Goal: Task Accomplishment & Management: Use online tool/utility

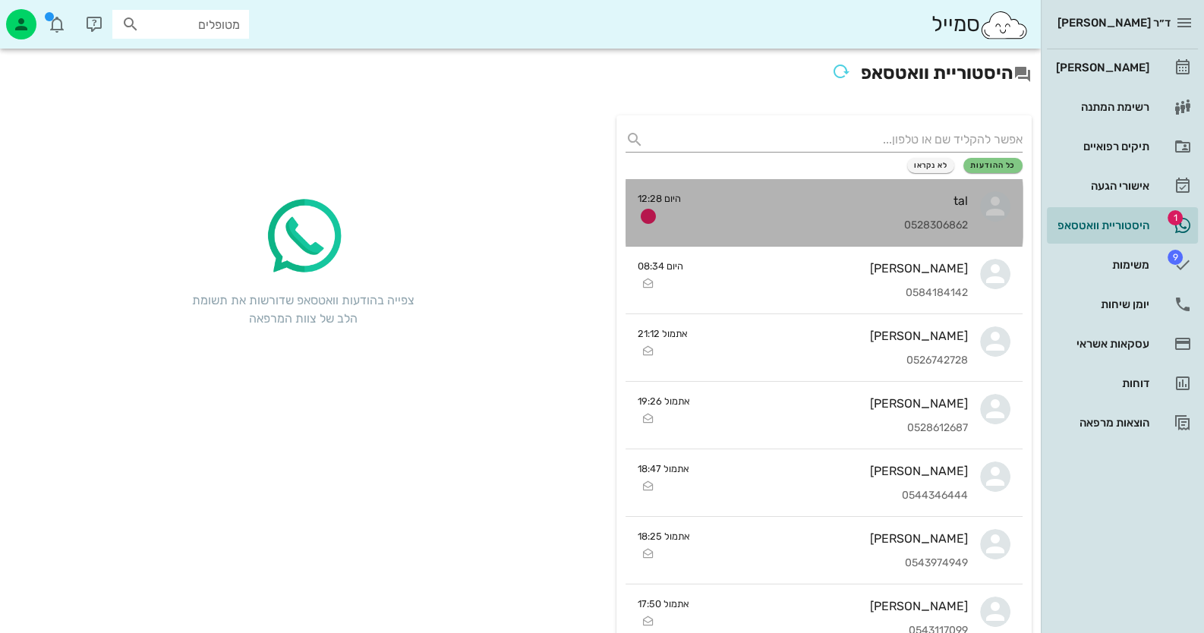
click at [935, 228] on div "0528306862" at bounding box center [830, 225] width 275 height 13
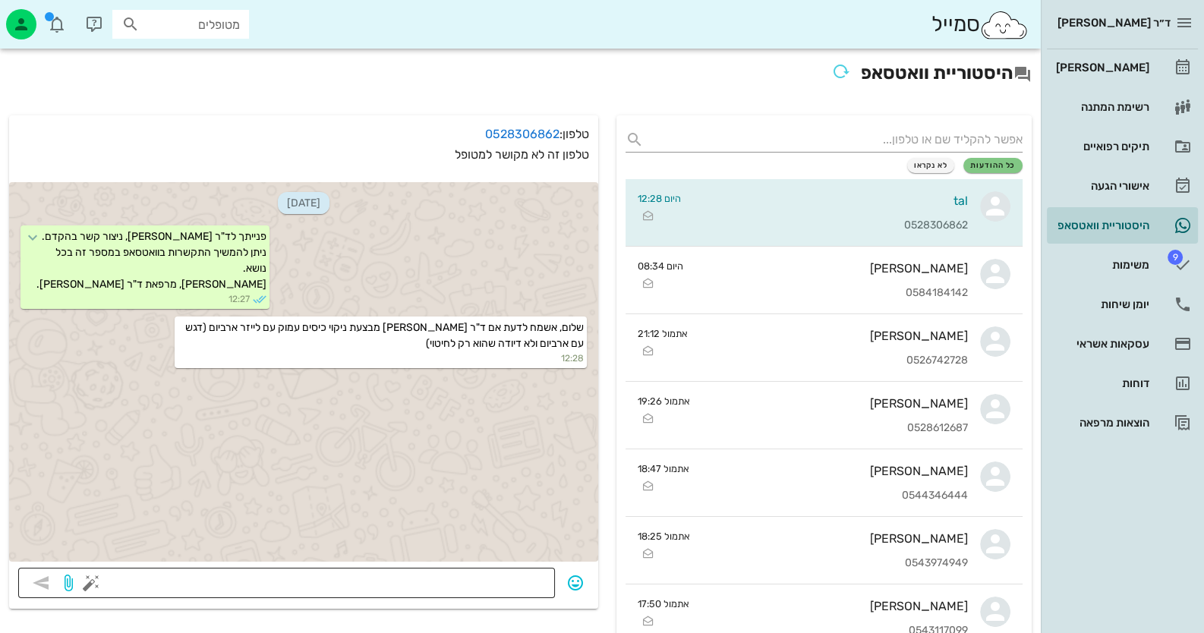
click at [491, 575] on textarea at bounding box center [320, 584] width 452 height 24
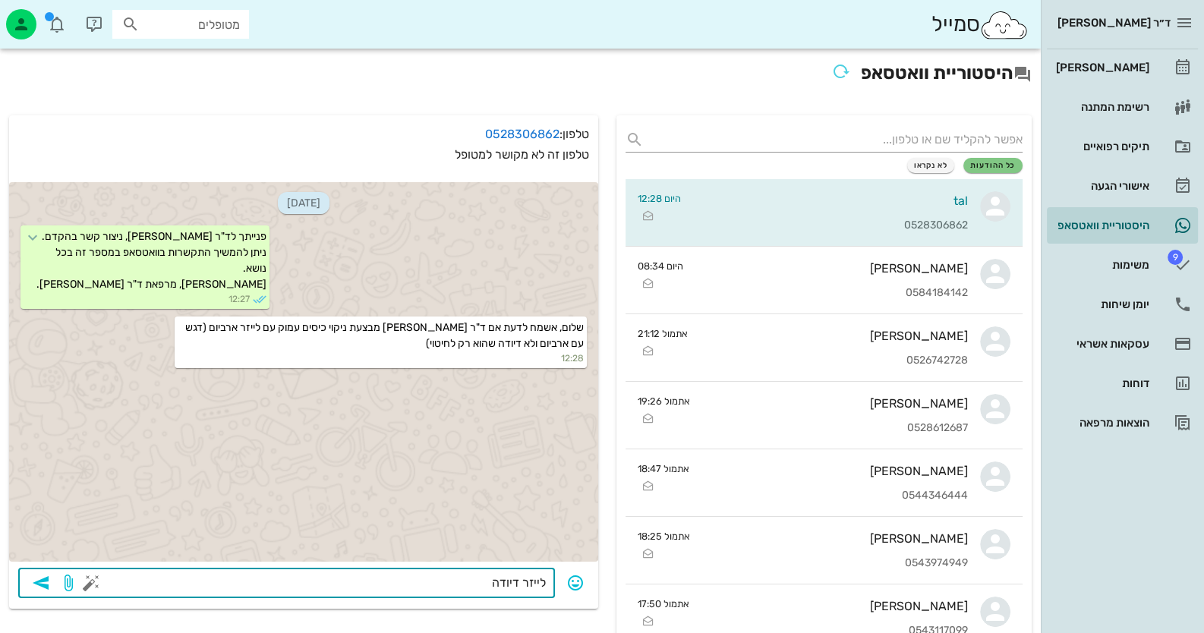
type textarea "לייזר דיודה"
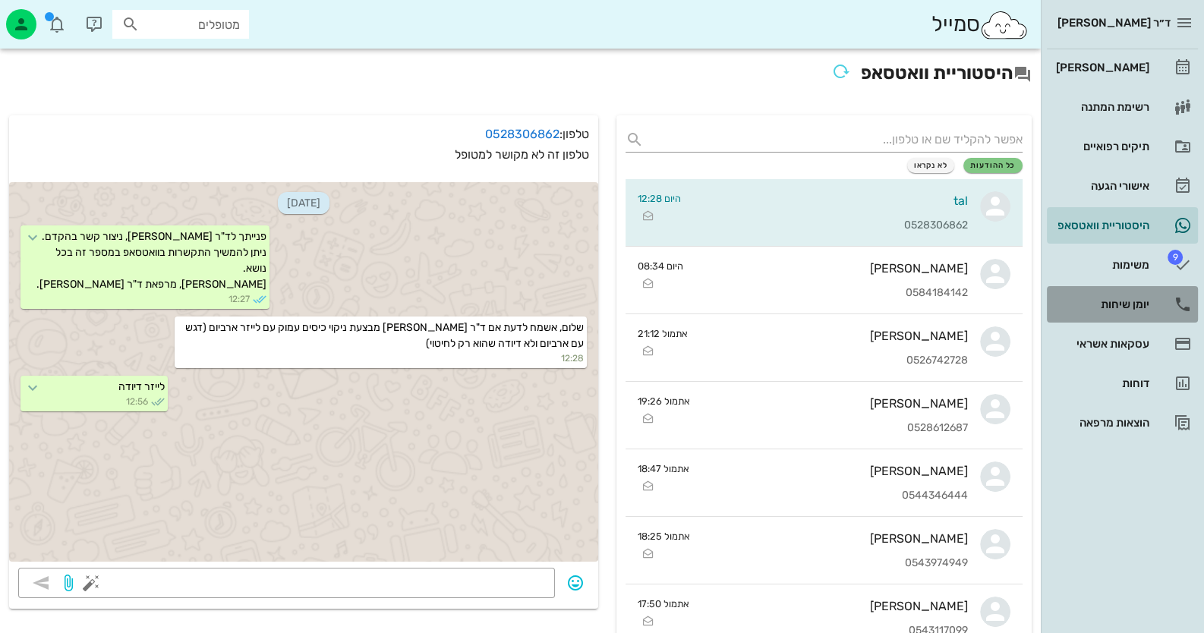
click at [1150, 294] on link "יומן שיחות" at bounding box center [1122, 304] width 151 height 36
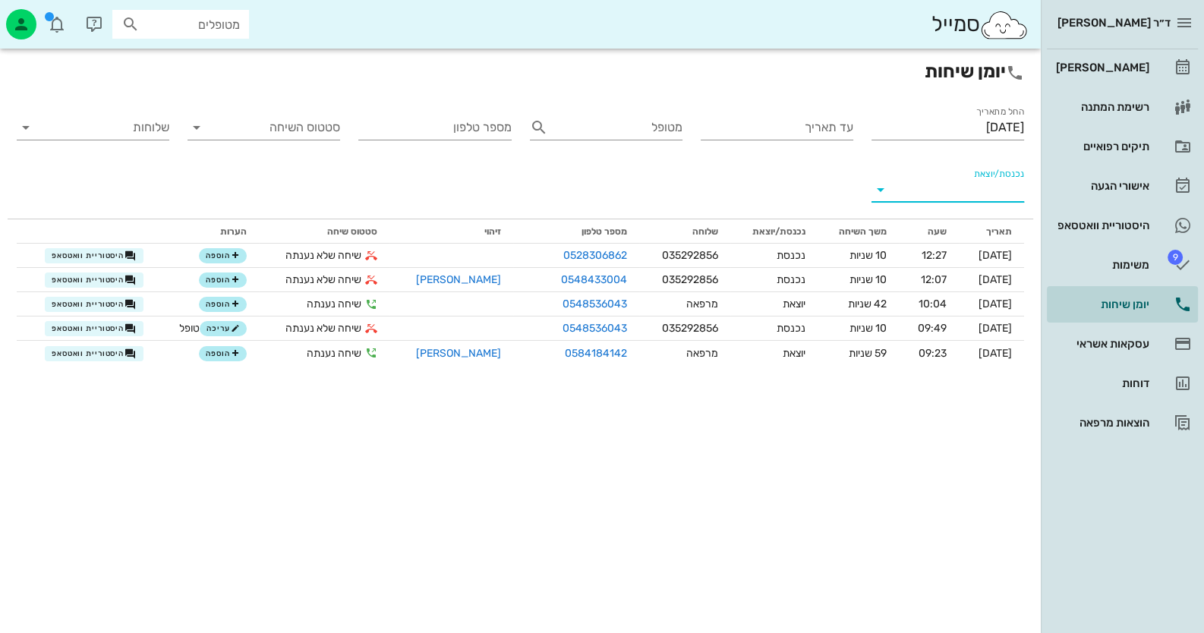
click at [947, 189] on input "נכנסת/יוצאת" at bounding box center [960, 190] width 128 height 24
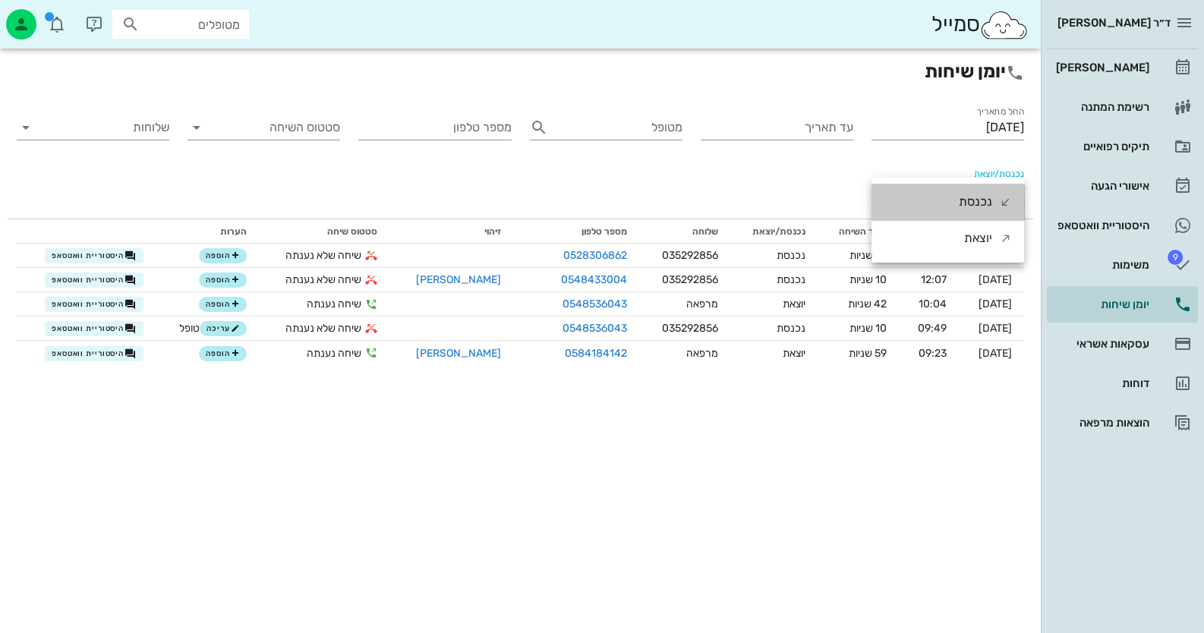
click at [947, 189] on div "נכנסת" at bounding box center [948, 202] width 153 height 36
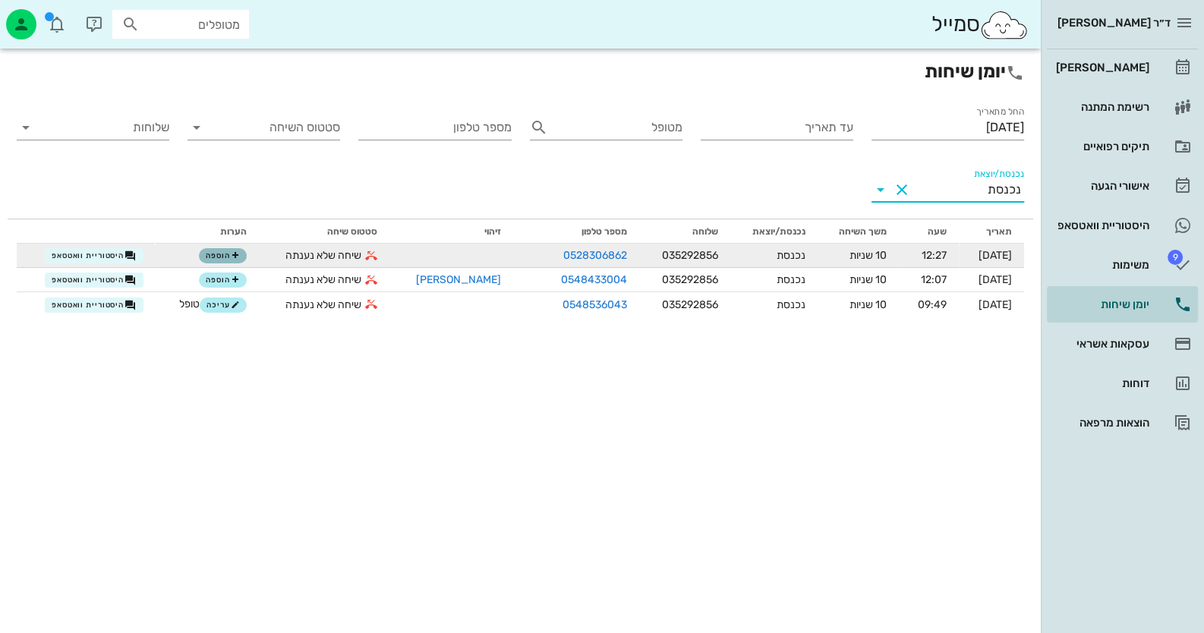
click at [234, 258] on icon "button" at bounding box center [235, 255] width 9 height 9
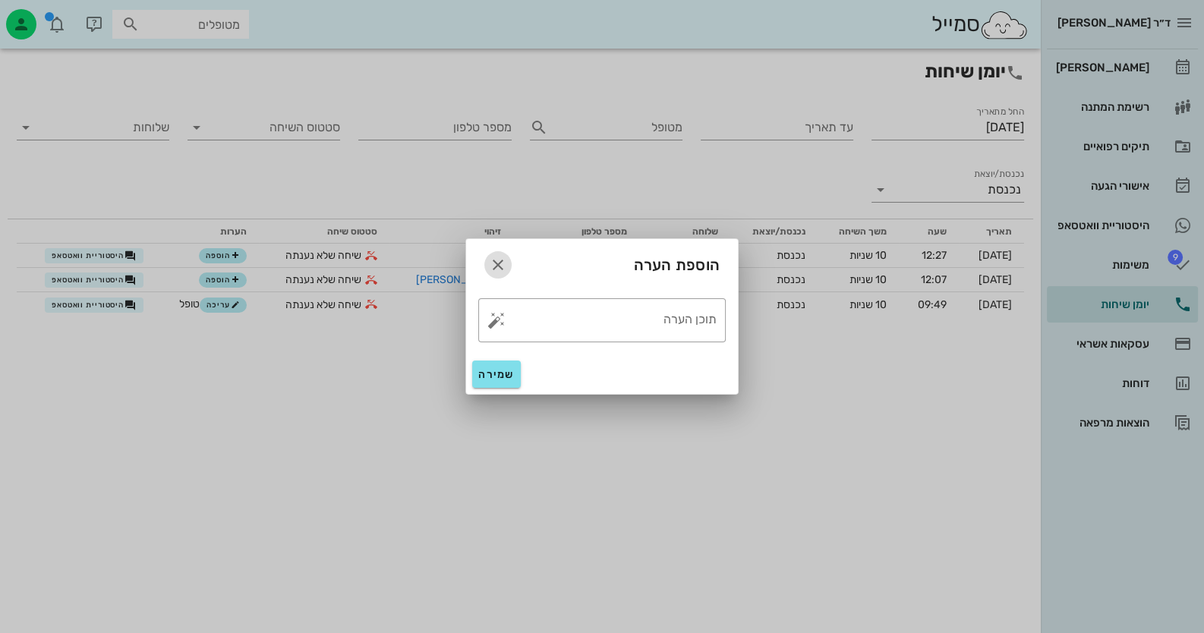
click at [501, 266] on icon "button" at bounding box center [498, 265] width 18 height 18
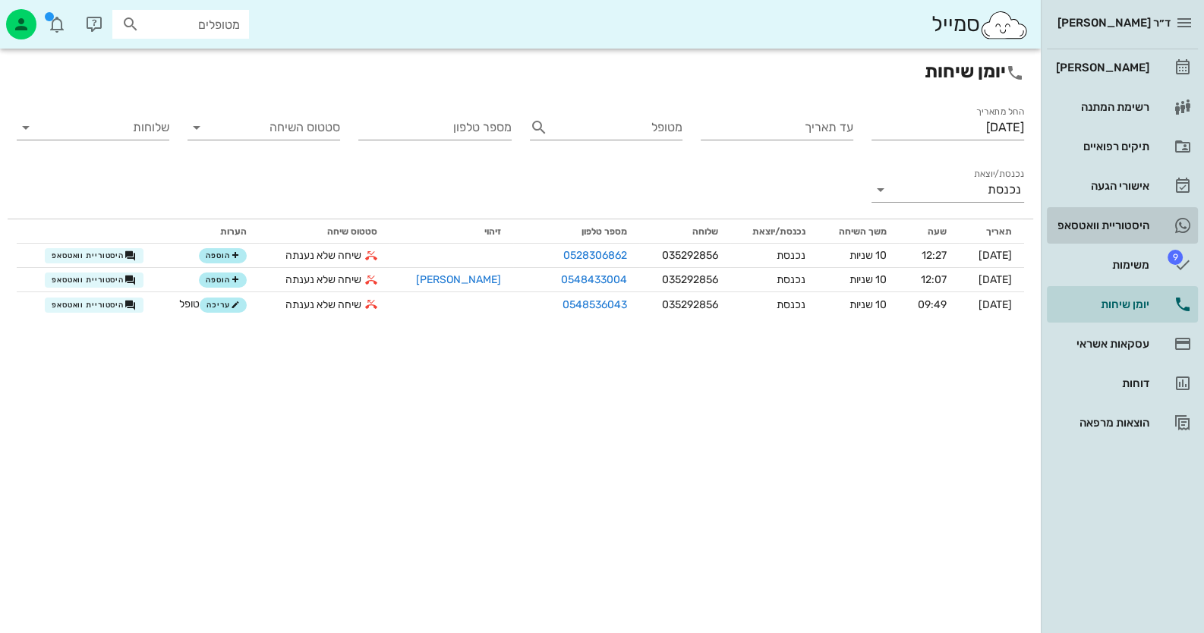
click at [1139, 222] on div "היסטוריית וואטסאפ" at bounding box center [1101, 225] width 96 height 12
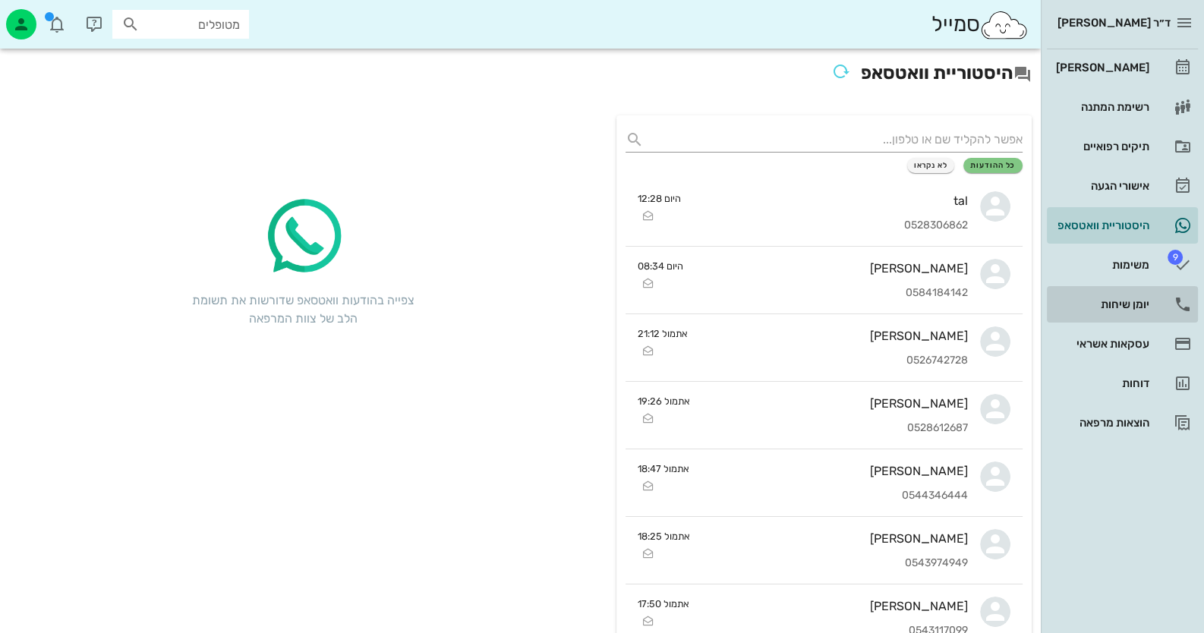
click at [1130, 306] on div "יומן שיחות" at bounding box center [1101, 304] width 96 height 12
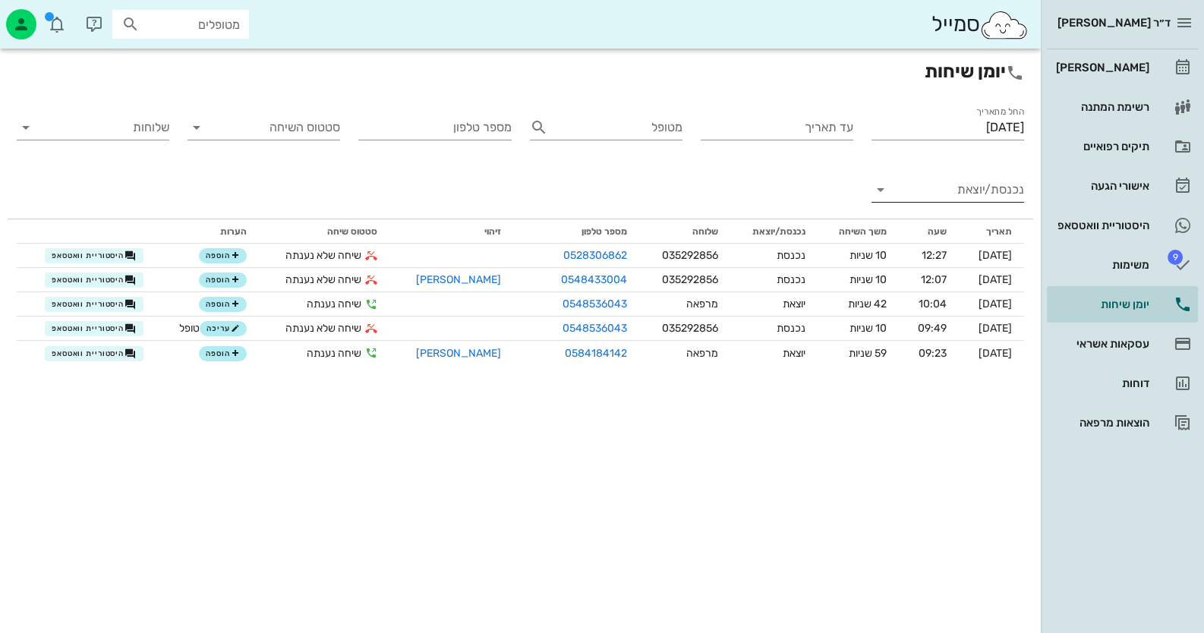
click at [977, 191] on input "נכנסת/יוצאת" at bounding box center [960, 190] width 128 height 24
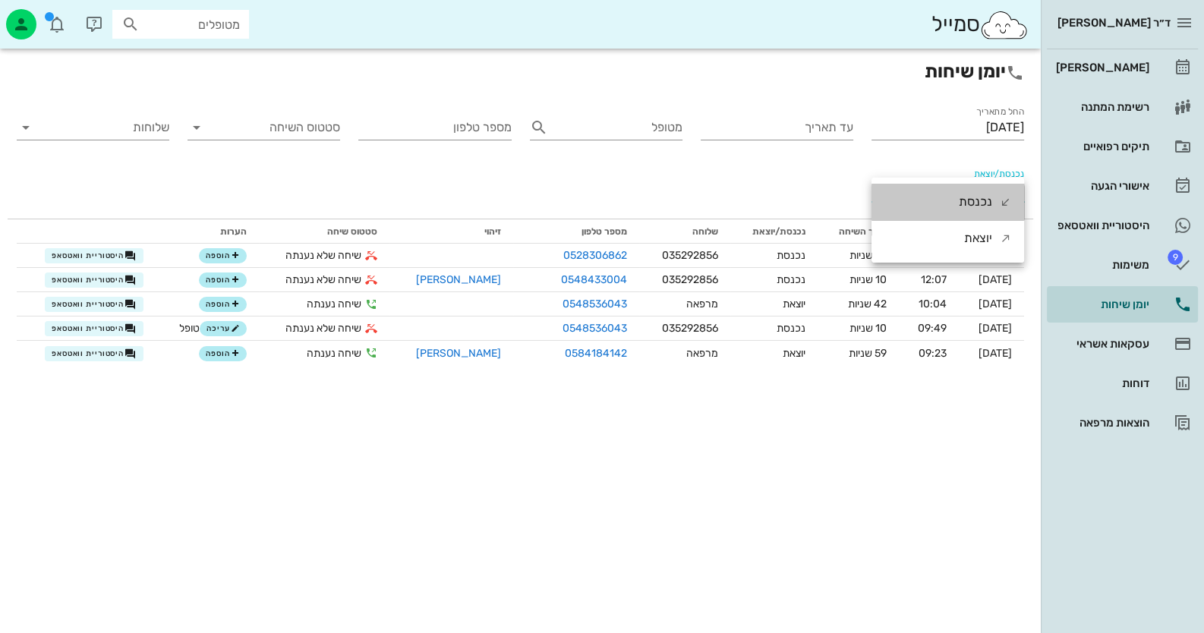
click at [977, 191] on div "נכנסת" at bounding box center [975, 202] width 33 height 36
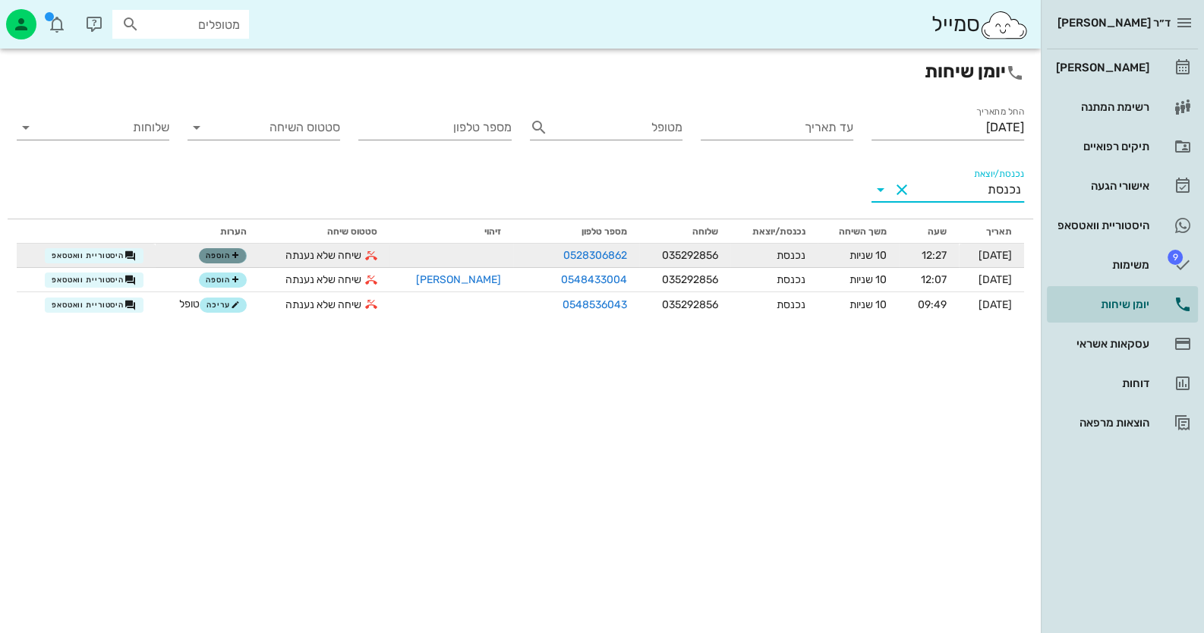
click at [229, 257] on span "הוספה" at bounding box center [222, 255] width 33 height 9
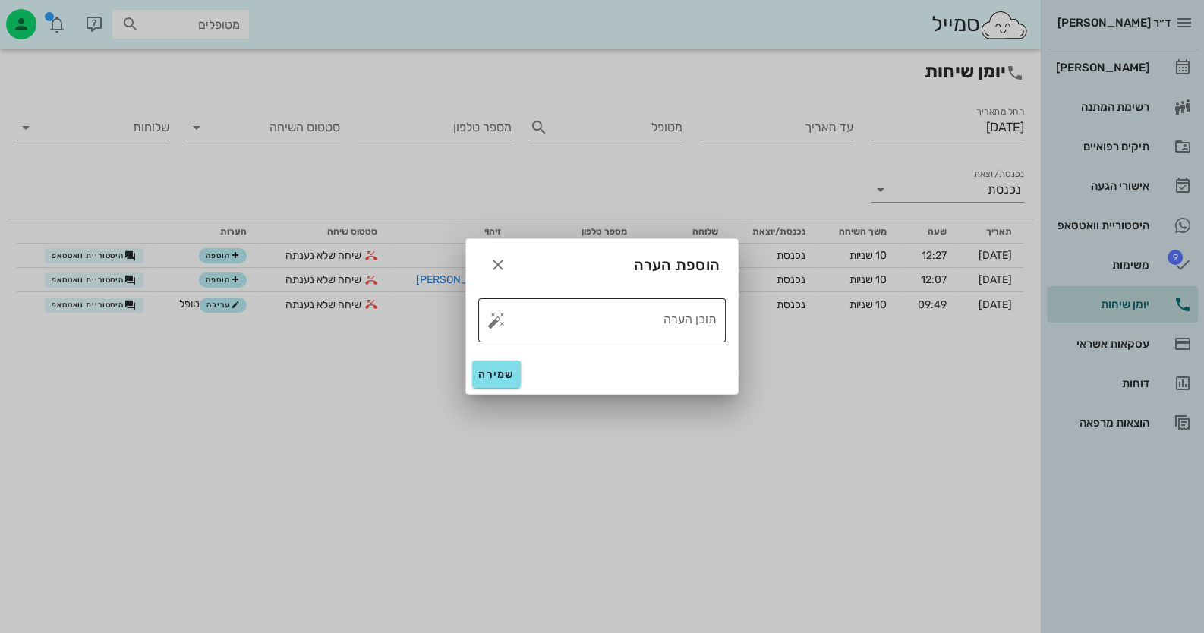
click at [493, 318] on button "button" at bounding box center [496, 320] width 18 height 18
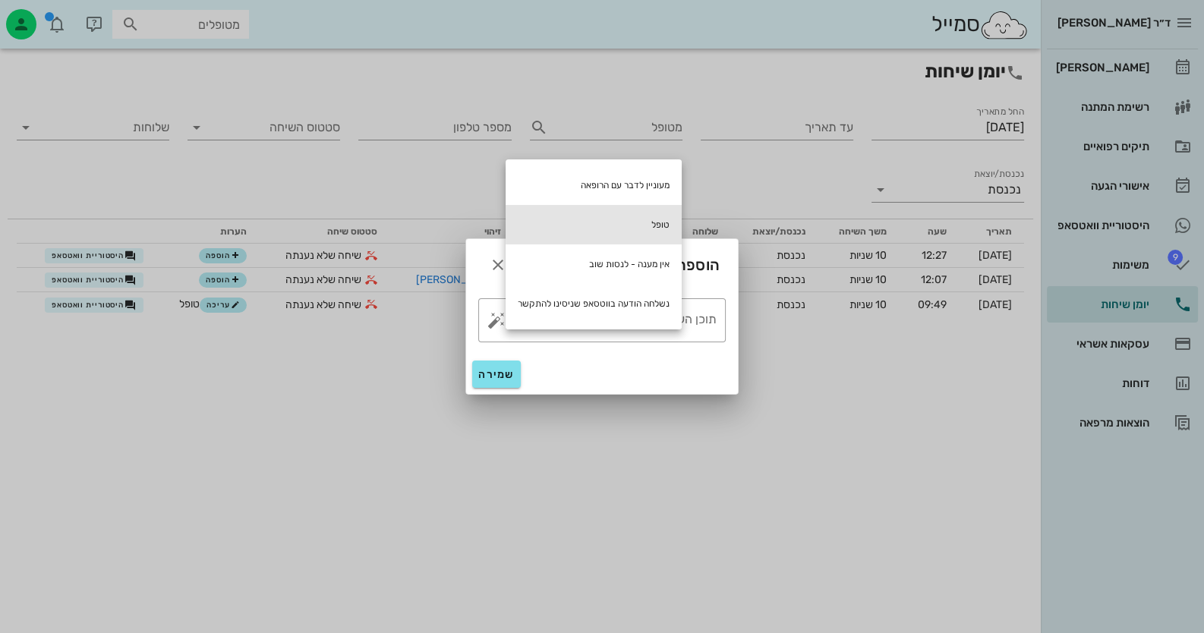
click at [634, 216] on div "טופל" at bounding box center [594, 224] width 176 height 39
type textarea "טופל"
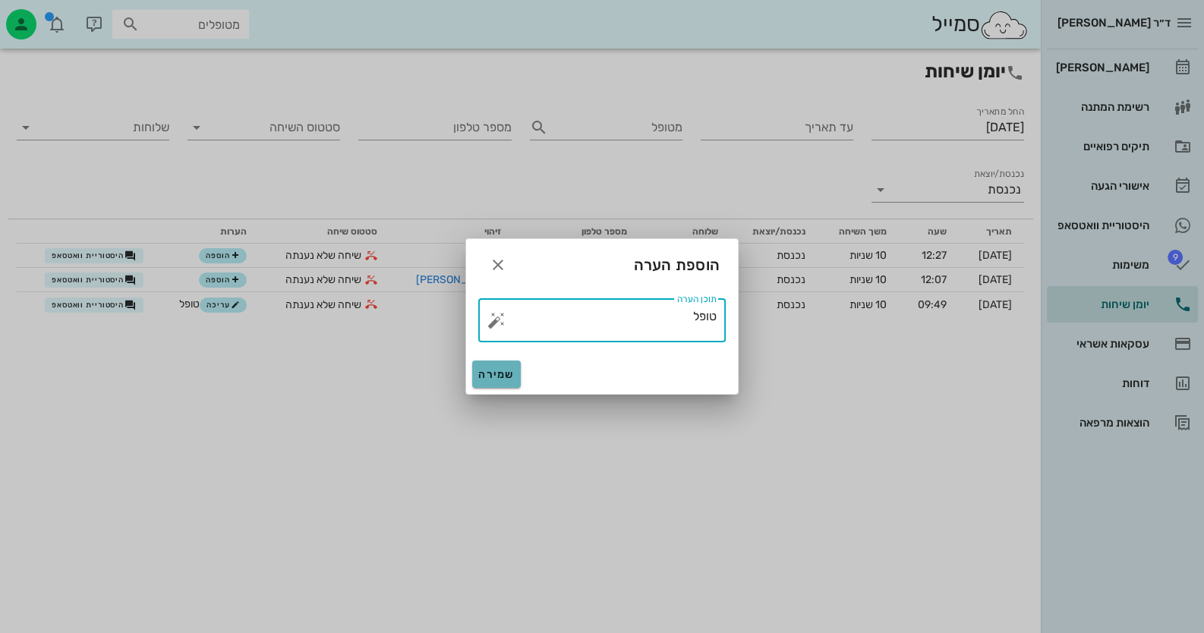
click at [500, 369] on span "שמירה" at bounding box center [496, 374] width 36 height 13
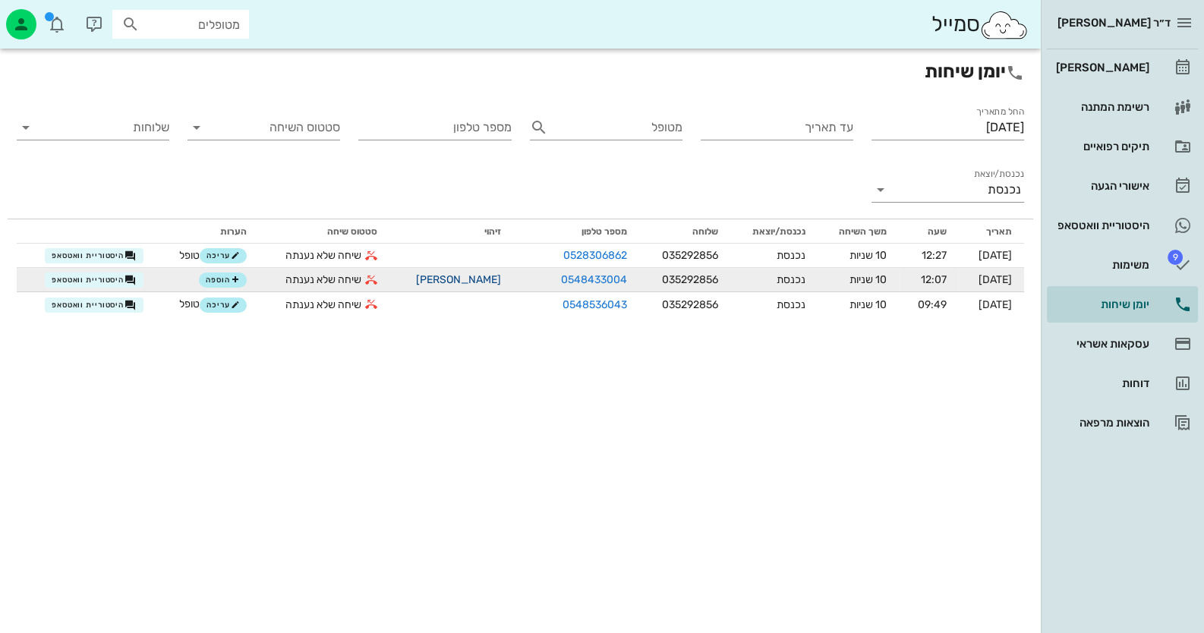
click at [434, 282] on link "[PERSON_NAME]" at bounding box center [458, 279] width 85 height 13
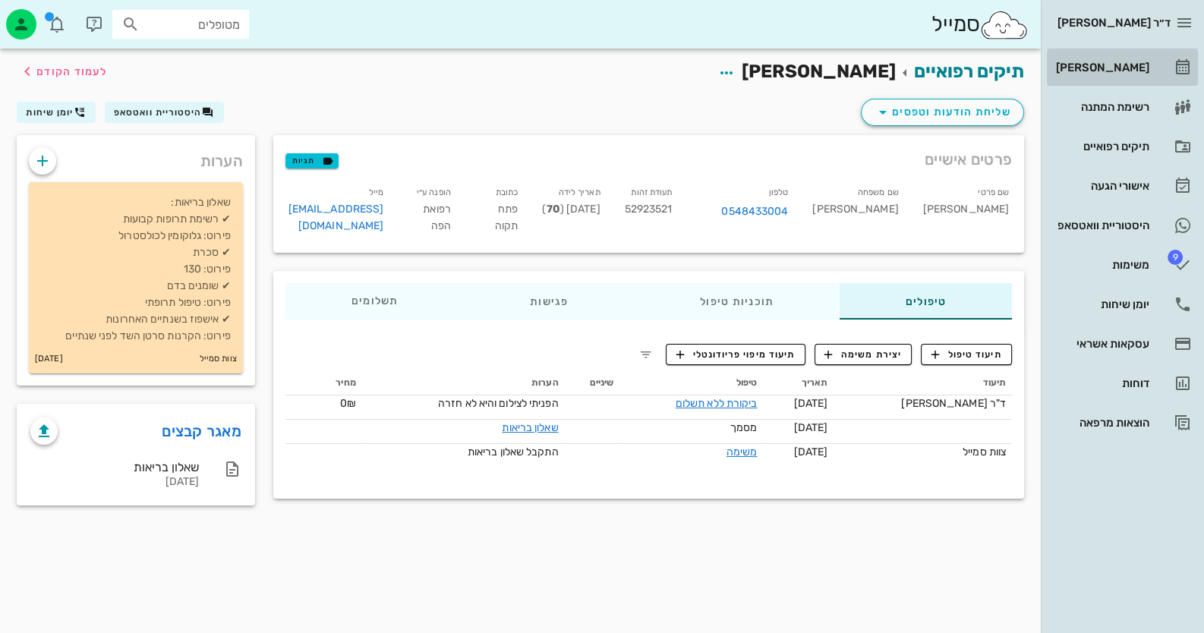
click at [1145, 57] on div "[PERSON_NAME]" at bounding box center [1101, 67] width 96 height 24
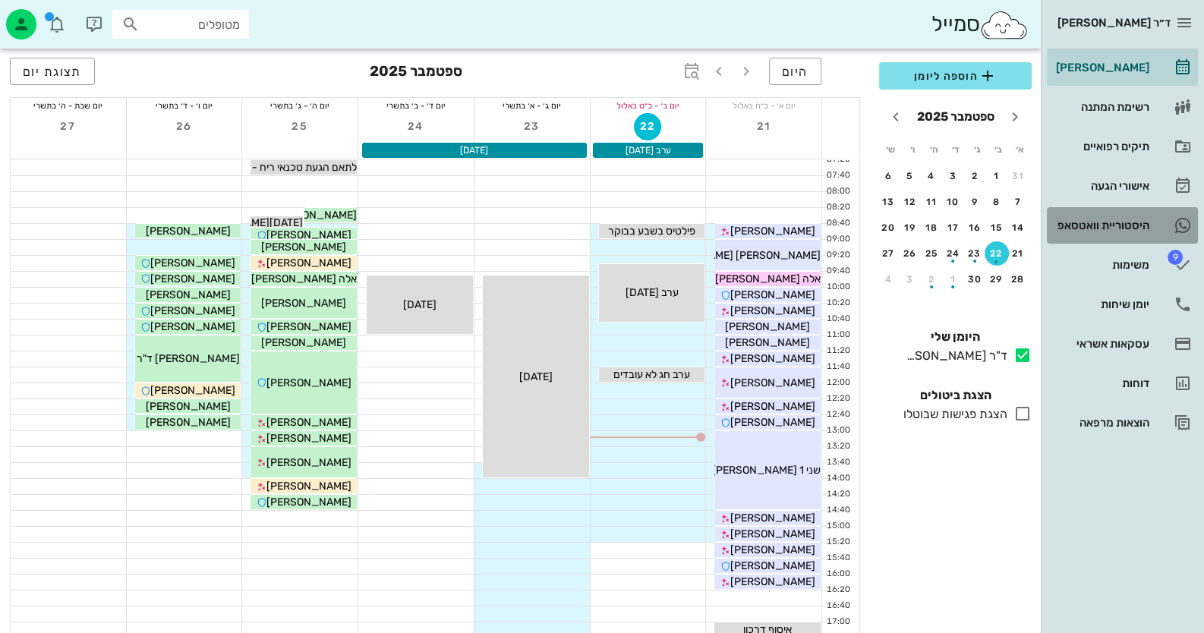
click at [1124, 225] on div "היסטוריית וואטסאפ" at bounding box center [1101, 225] width 96 height 12
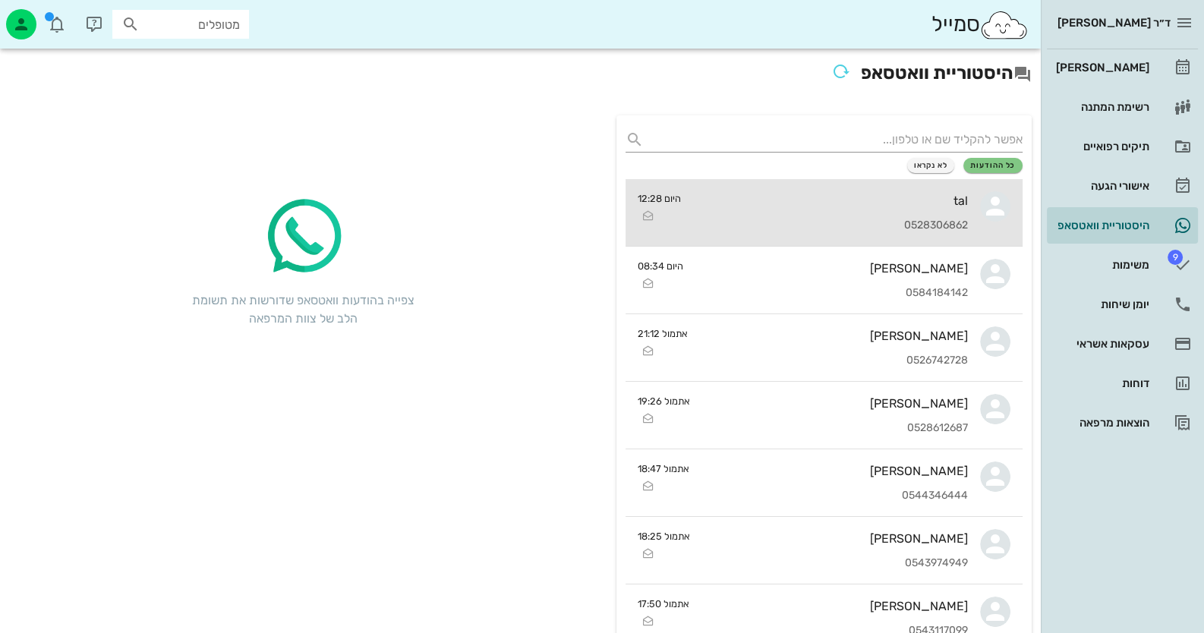
click at [964, 219] on div "0528306862" at bounding box center [830, 225] width 275 height 13
